Goal: Browse casually

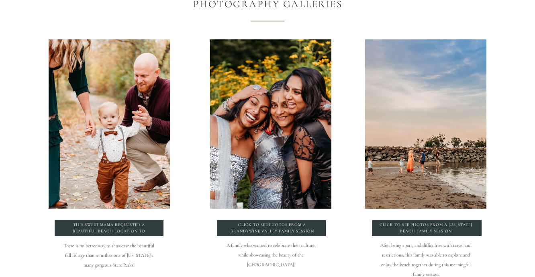
scroll to position [833, 0]
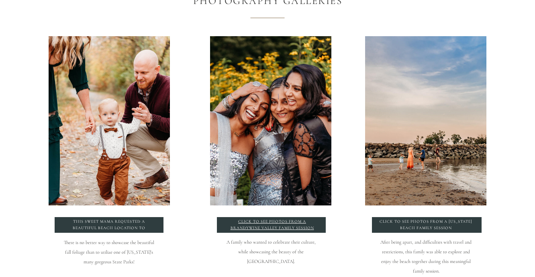
click at [288, 228] on p "click to see photos from a Brandywine Valley Family Session" at bounding box center [272, 224] width 94 height 12
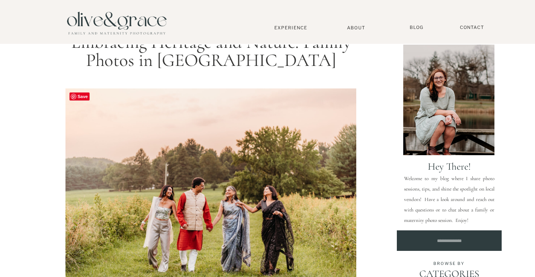
scroll to position [27, 0]
